Goal: Book appointment/travel/reservation

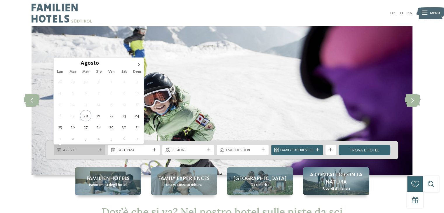
click at [79, 151] on span "Arrivo" at bounding box center [79, 150] width 33 height 5
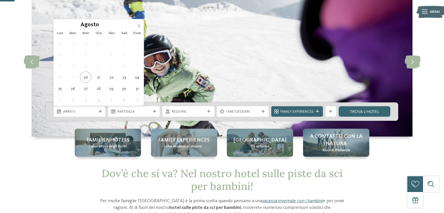
scroll to position [29, 0]
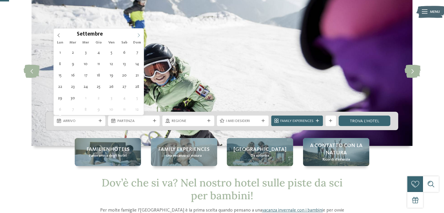
click at [140, 33] on icon at bounding box center [139, 35] width 4 height 4
type div "[DATE]"
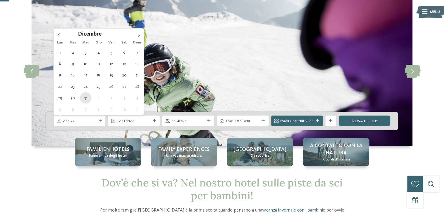
type input "****"
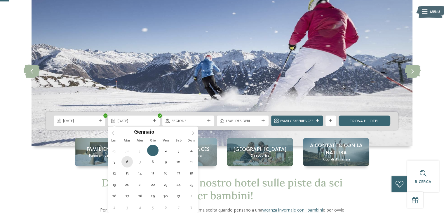
type div "[DATE]"
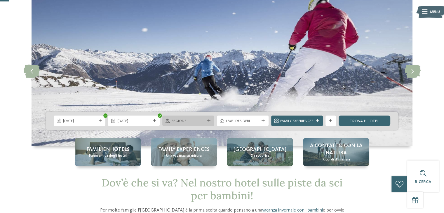
click at [190, 124] on div "Regione" at bounding box center [188, 121] width 52 height 11
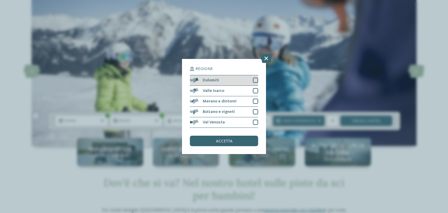
click at [256, 82] on div at bounding box center [255, 80] width 5 height 5
click at [237, 140] on div "accetta" at bounding box center [224, 141] width 68 height 11
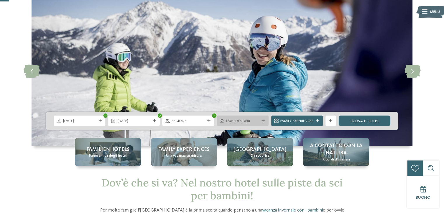
click at [241, 123] on span "I miei desideri" at bounding box center [242, 120] width 33 height 5
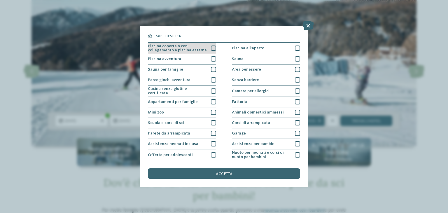
click at [212, 48] on div at bounding box center [213, 48] width 5 height 5
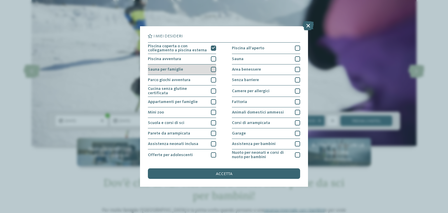
click at [213, 70] on div at bounding box center [213, 69] width 5 height 5
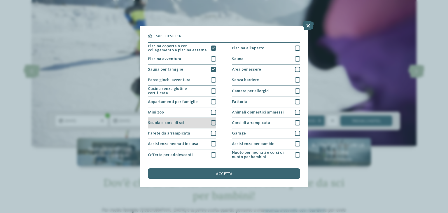
click at [211, 121] on div at bounding box center [213, 122] width 5 height 5
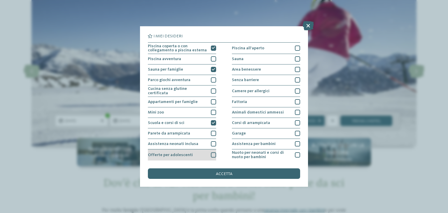
click at [212, 153] on div at bounding box center [213, 154] width 5 height 5
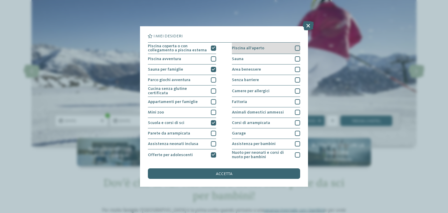
click at [295, 47] on div at bounding box center [297, 48] width 5 height 5
click at [295, 58] on div at bounding box center [297, 58] width 5 height 5
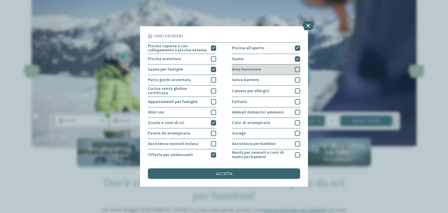
click at [296, 70] on div at bounding box center [297, 69] width 5 height 5
click at [217, 167] on div "I miei desideri Piscina coperta o con collegamento a piscina esterna Piscina al…" at bounding box center [224, 106] width 152 height 145
click at [223, 174] on span "accetta" at bounding box center [224, 174] width 17 height 4
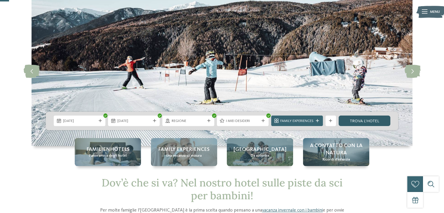
click at [356, 122] on link "trova l’hotel" at bounding box center [364, 121] width 52 height 11
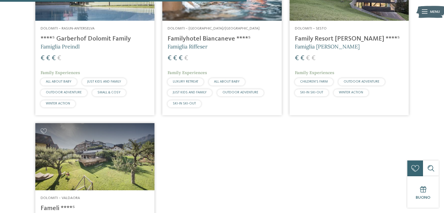
scroll to position [182, 0]
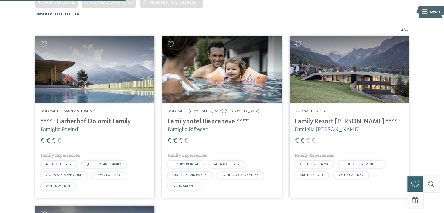
click at [331, 95] on img at bounding box center [348, 69] width 119 height 67
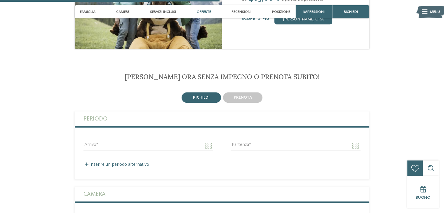
scroll to position [846, 0]
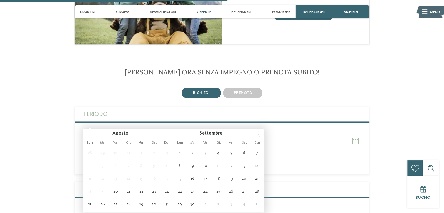
click at [208, 136] on input "Arrivo" at bounding box center [148, 141] width 130 height 10
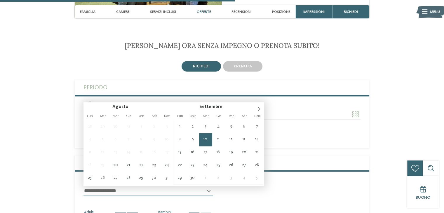
scroll to position [905, 0]
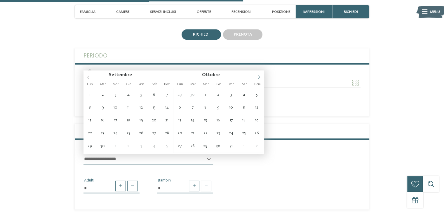
click at [257, 76] on icon at bounding box center [259, 77] width 4 height 4
click at [257, 77] on icon at bounding box center [259, 77] width 4 height 4
type input "**********"
type input "****"
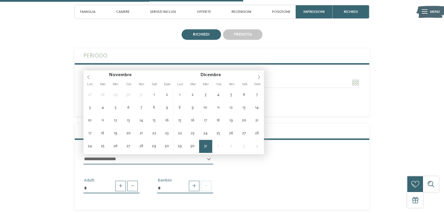
type input "****"
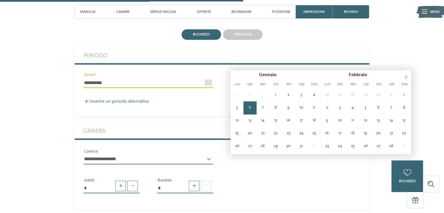
type input "**********"
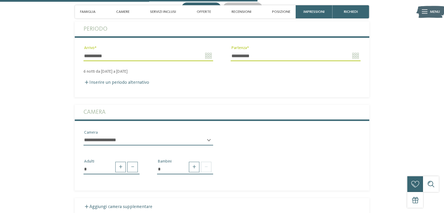
scroll to position [963, 0]
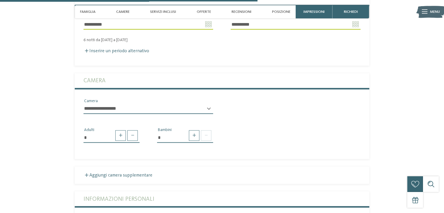
click at [190, 104] on select "**********" at bounding box center [148, 109] width 130 height 10
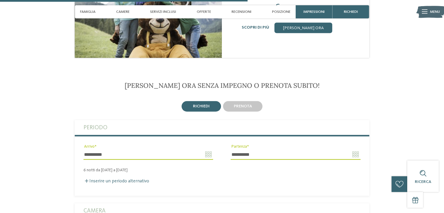
scroll to position [759, 0]
